Goal: Task Accomplishment & Management: Use online tool/utility

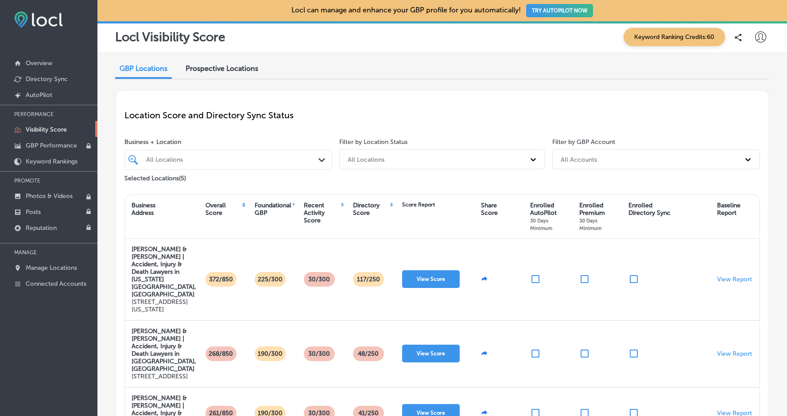
scroll to position [170, 0]
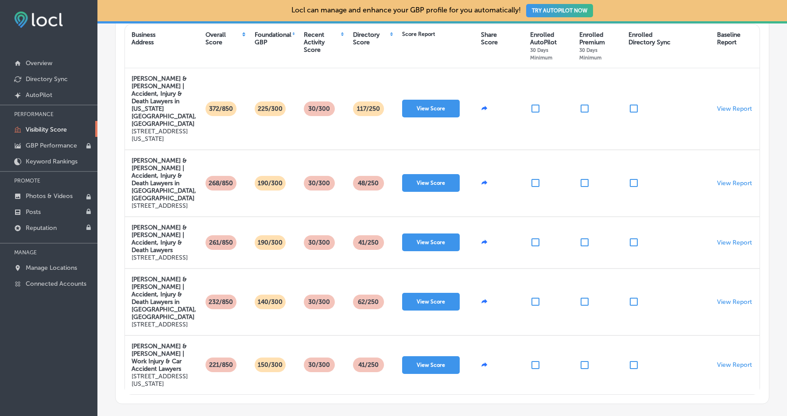
click at [78, 6] on div "iconmonstr-menu-thin copy Created with Sketch. Overview Directory Sync Created …" at bounding box center [48, 147] width 97 height 295
click at [62, 36] on nav "Overview Directory Sync Created by potrace 1.10, written by Peter Selinger 2001…" at bounding box center [48, 163] width 97 height 266
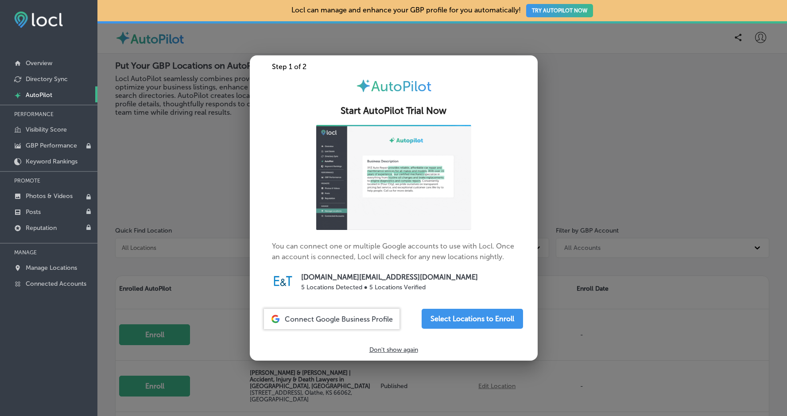
click at [610, 317] on div at bounding box center [393, 208] width 787 height 416
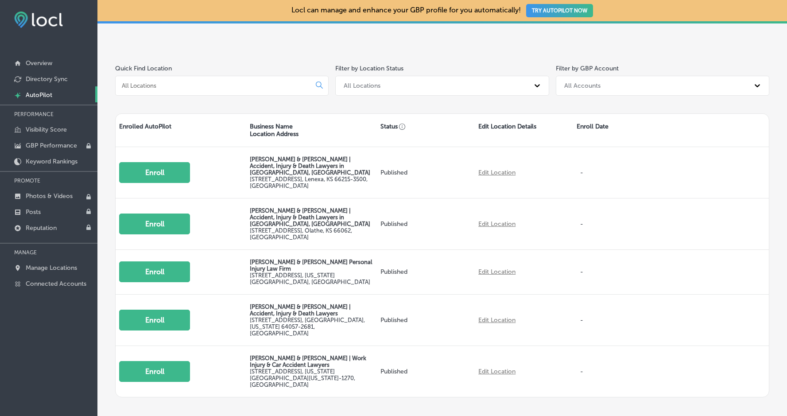
scroll to position [174, 0]
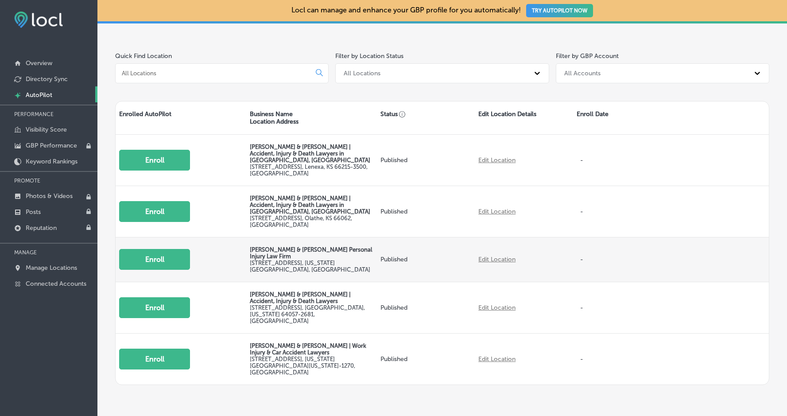
click at [162, 249] on button "Enroll" at bounding box center [154, 259] width 71 height 21
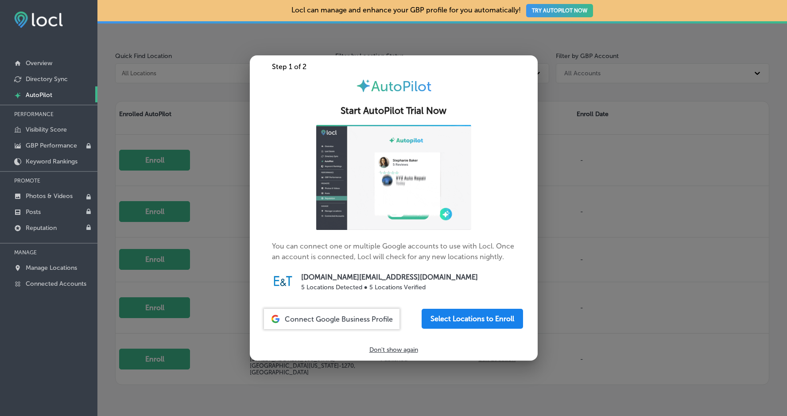
click at [494, 318] on button "Select Locations to Enroll" at bounding box center [472, 319] width 101 height 20
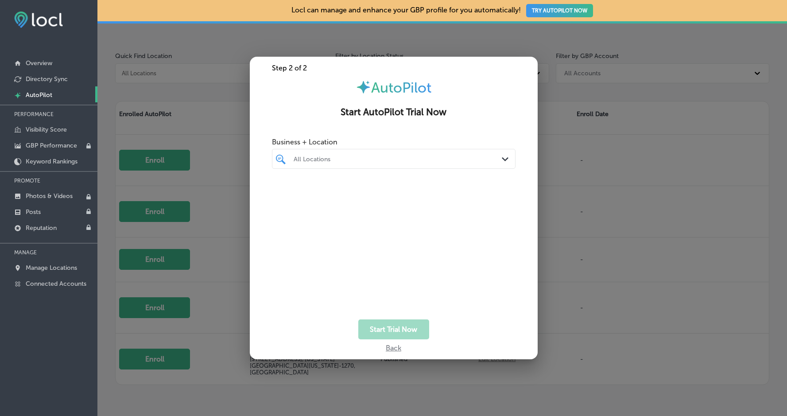
click at [394, 348] on div "Back" at bounding box center [393, 345] width 15 height 13
